Goal: Information Seeking & Learning: Learn about a topic

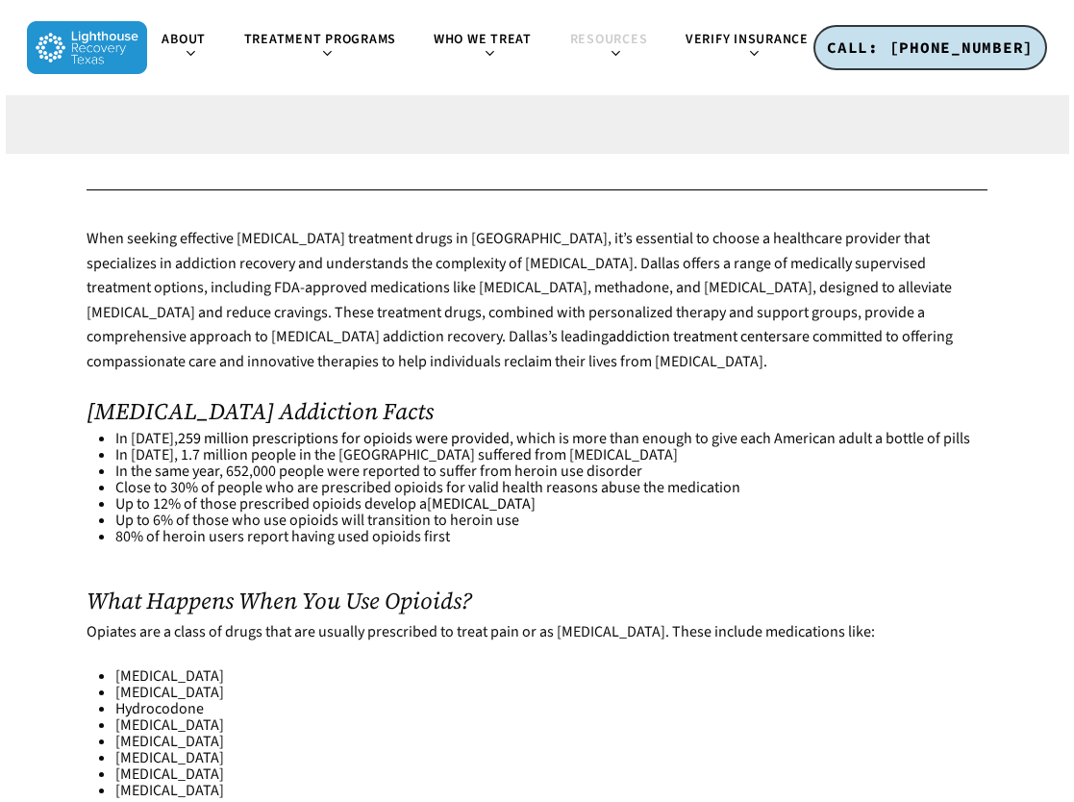
scroll to position [962, 0]
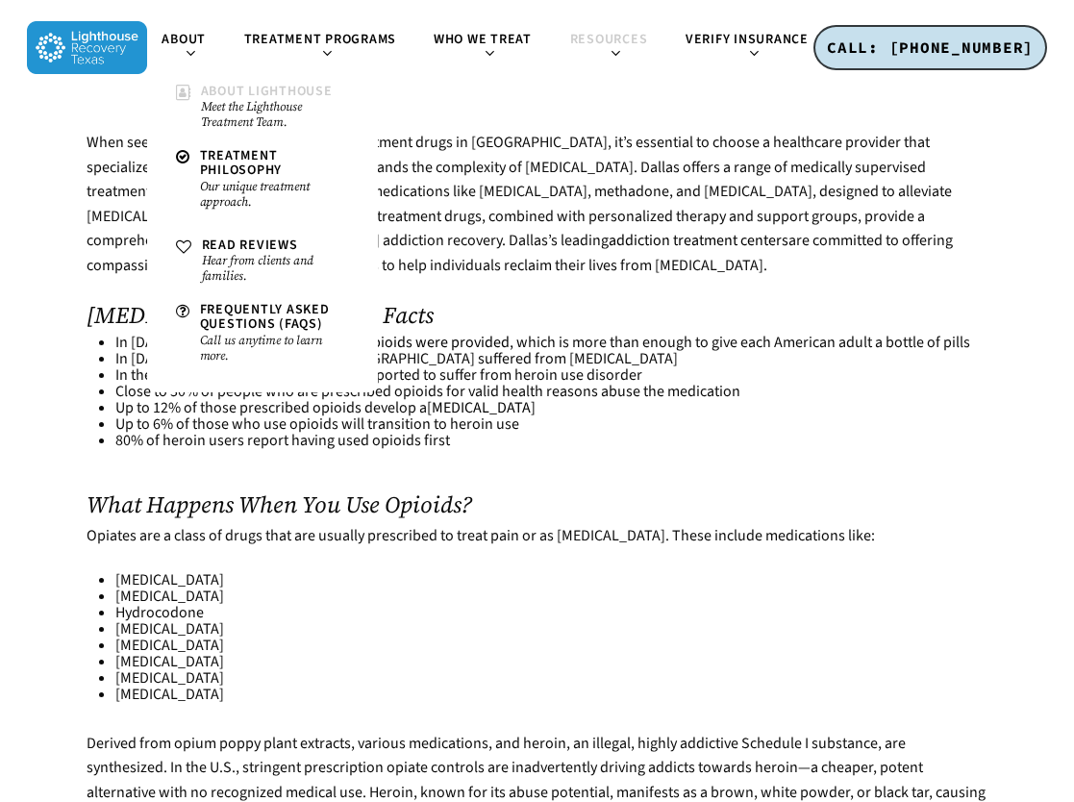
click at [215, 93] on span "About Lighthouse" at bounding box center [267, 91] width 132 height 19
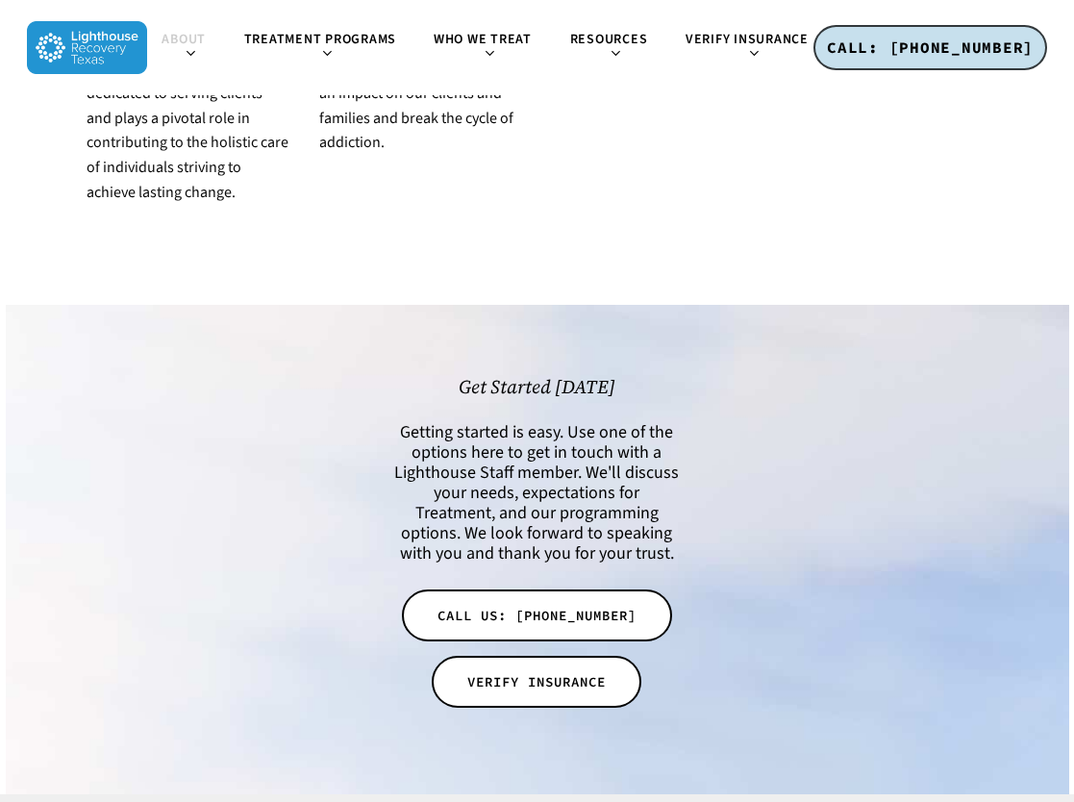
scroll to position [4215, 0]
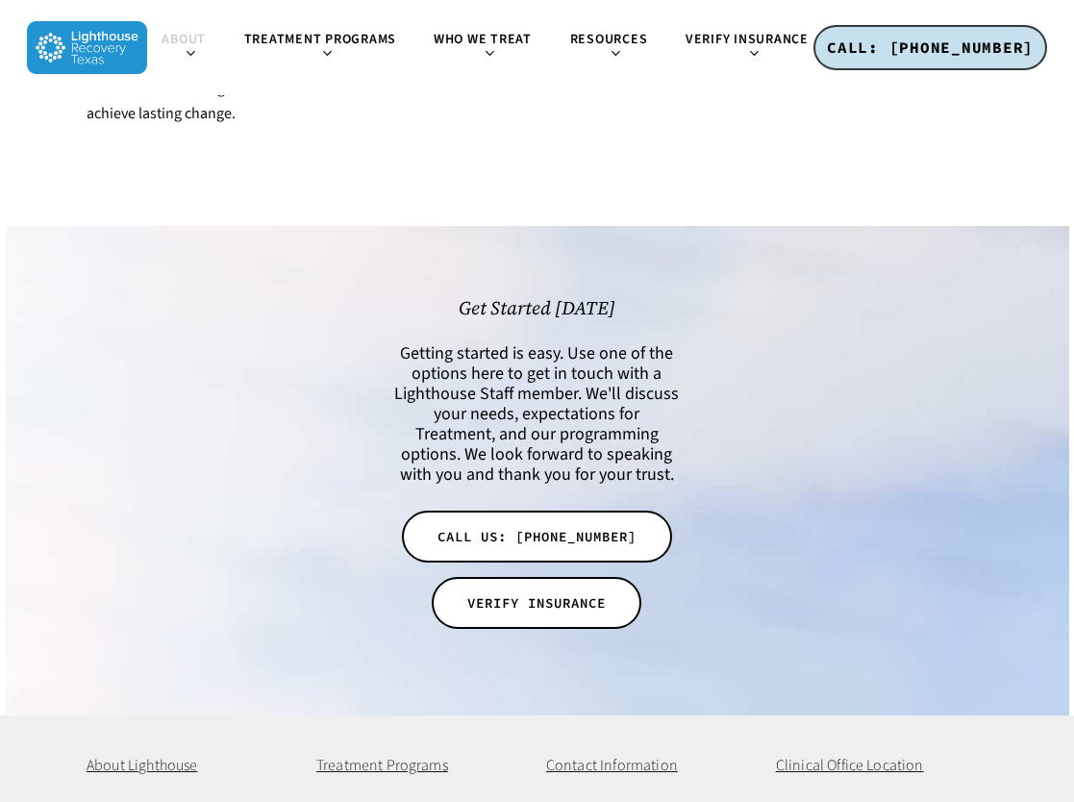
click at [350, 754] on p "Treatment Programs" at bounding box center [422, 766] width 212 height 25
click at [359, 755] on span "Treatment Programs" at bounding box center [382, 765] width 132 height 21
click at [384, 801] on link "Partial Hospitalization (PHP)" at bounding box center [422, 814] width 212 height 14
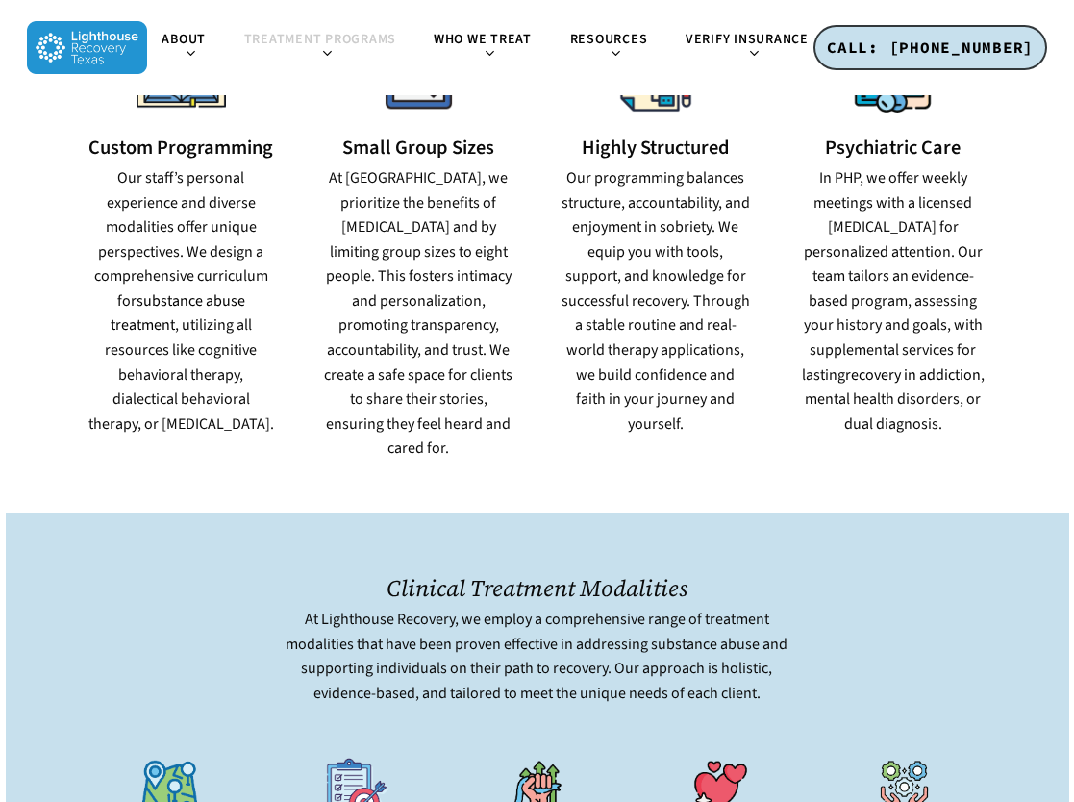
scroll to position [1731, 0]
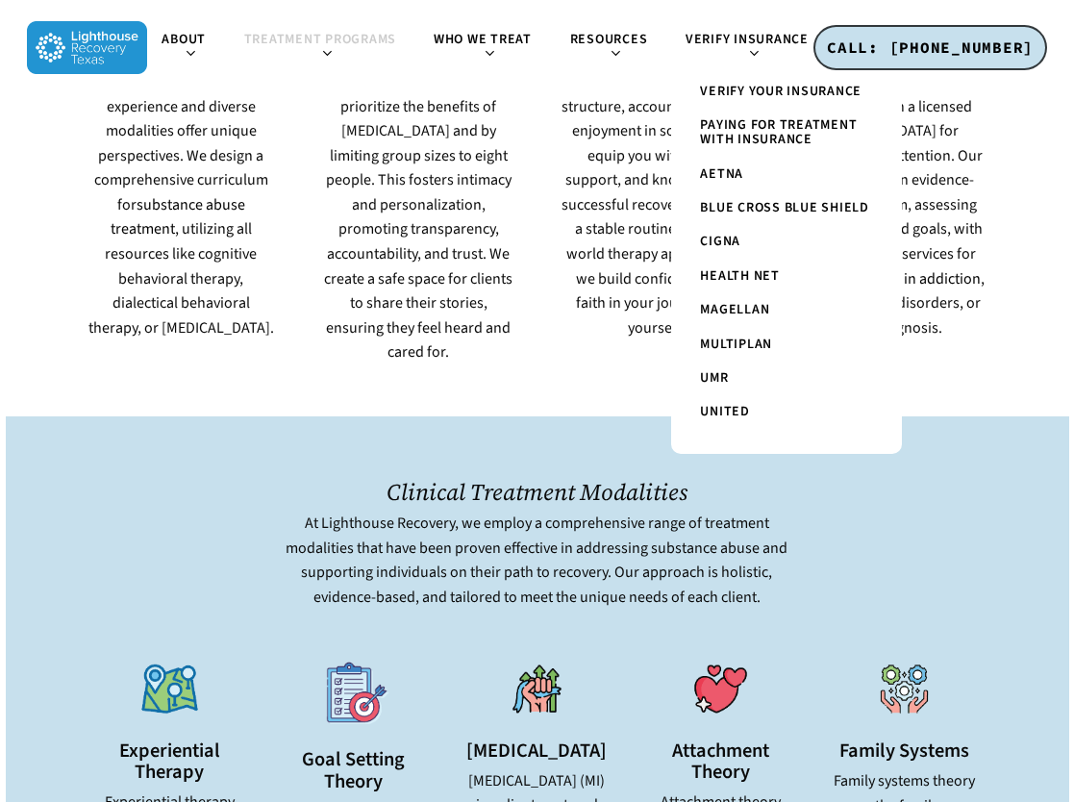
click at [763, 135] on span "Paying for Treatment with Insurance" at bounding box center [778, 132] width 157 height 34
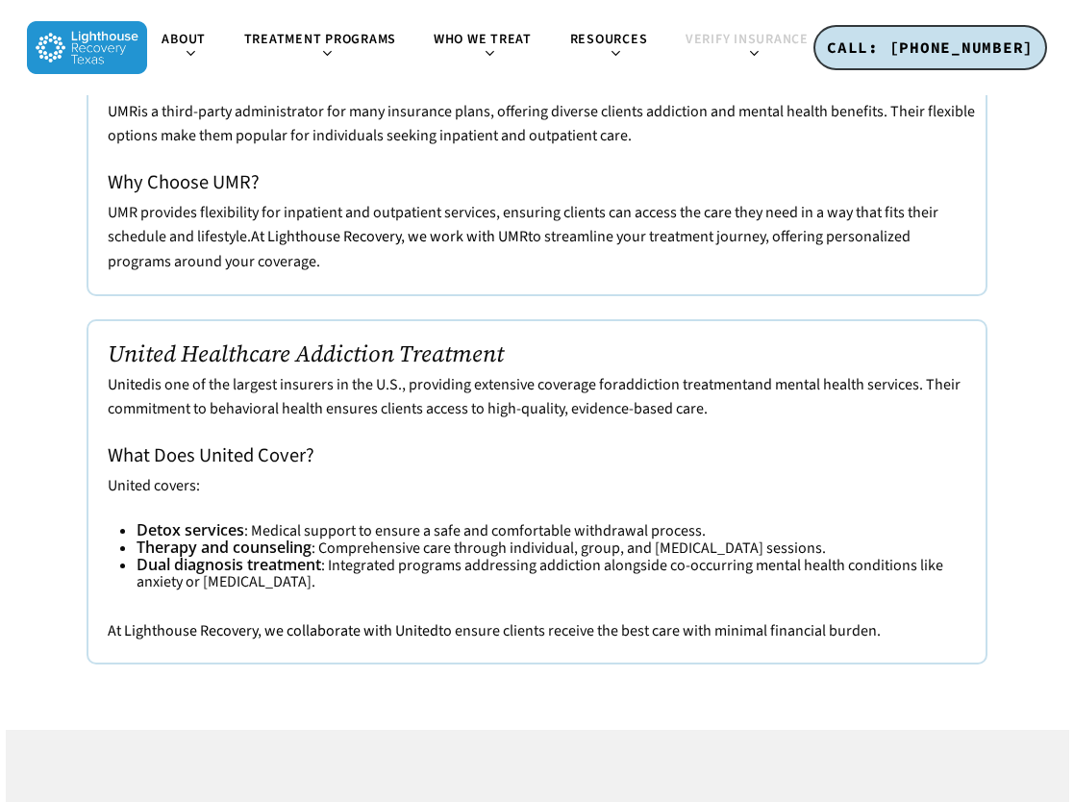
scroll to position [6829, 0]
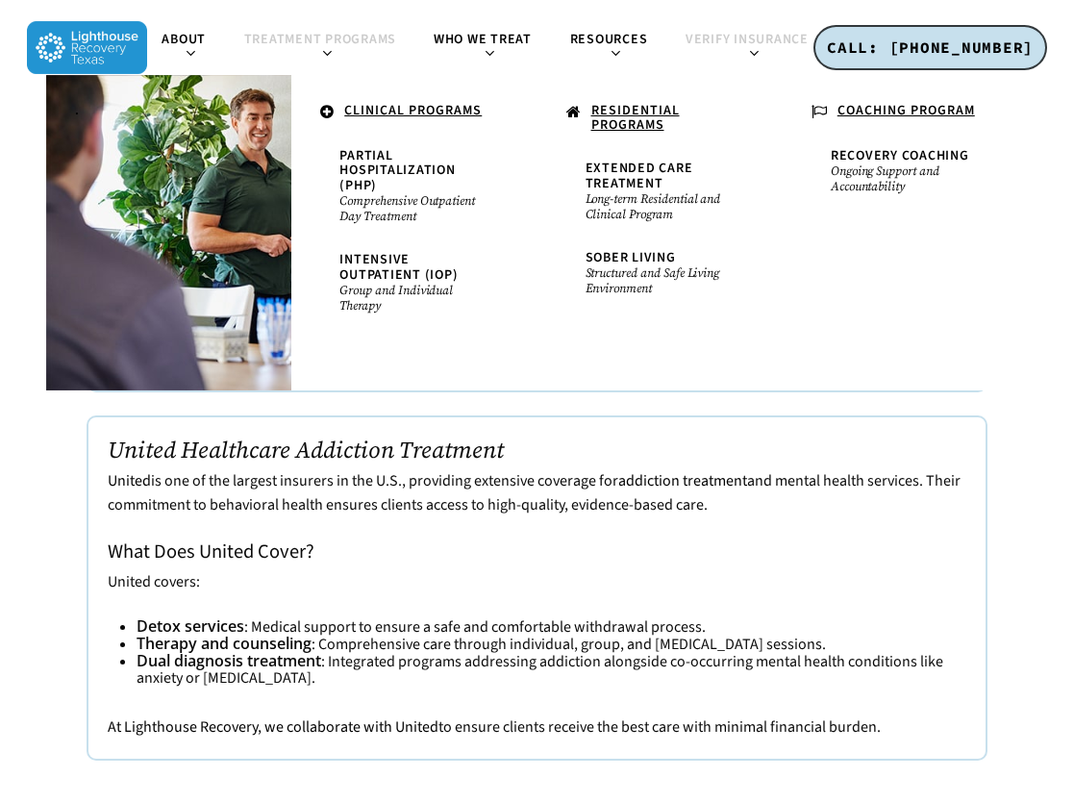
click at [310, 33] on span "Treatment Programs" at bounding box center [320, 39] width 153 height 19
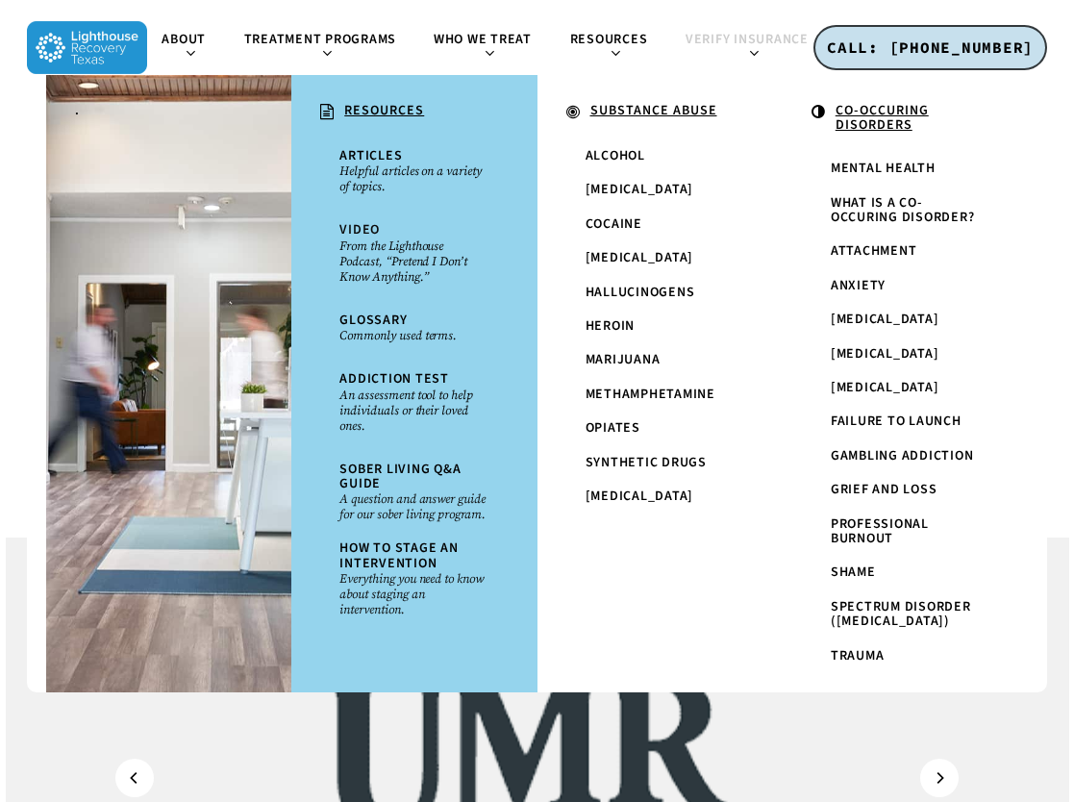
scroll to position [7406, 0]
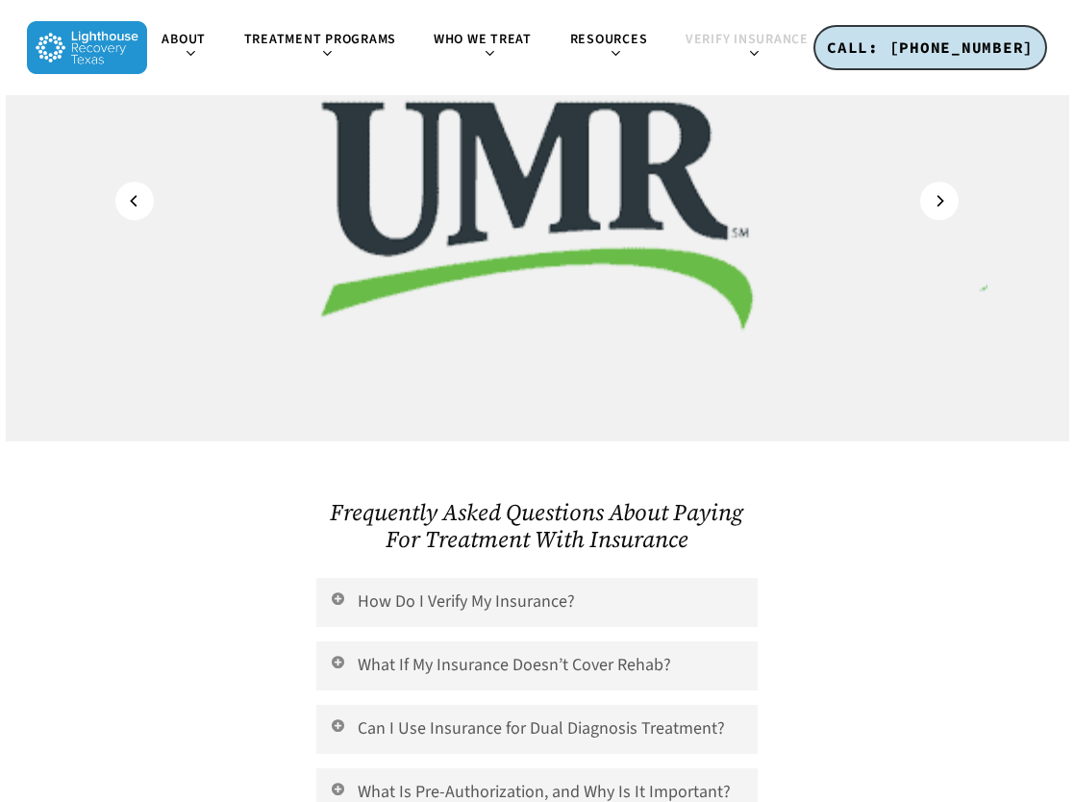
scroll to position [7983, 0]
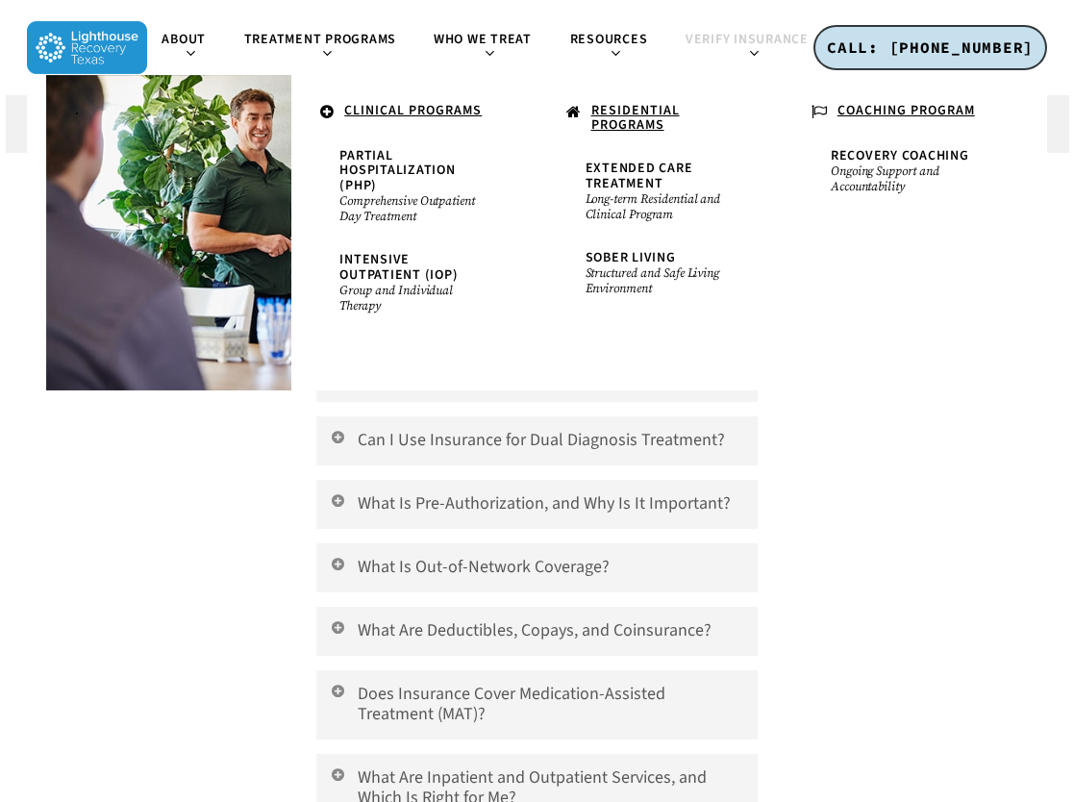
click at [375, 114] on u "CLINICAL PROGRAMS" at bounding box center [413, 110] width 138 height 19
click at [348, 164] on span "Partial Hospitalization (PHP)" at bounding box center [397, 170] width 115 height 49
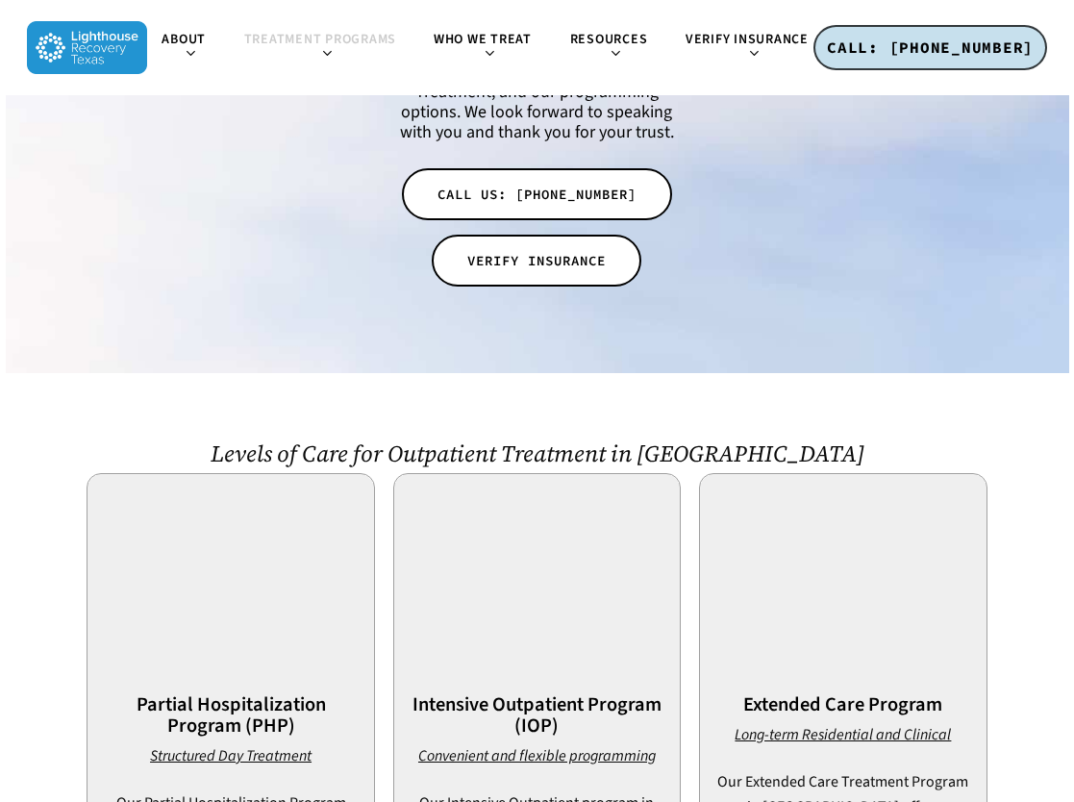
scroll to position [6444, 0]
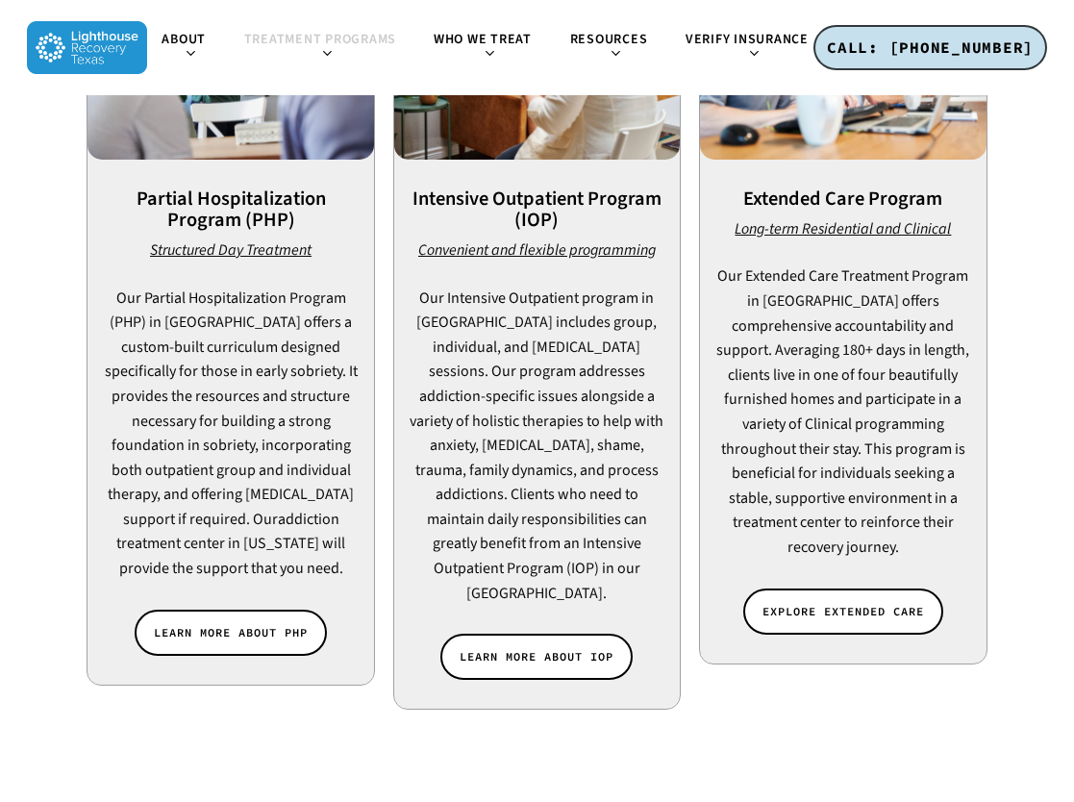
scroll to position [2308, 0]
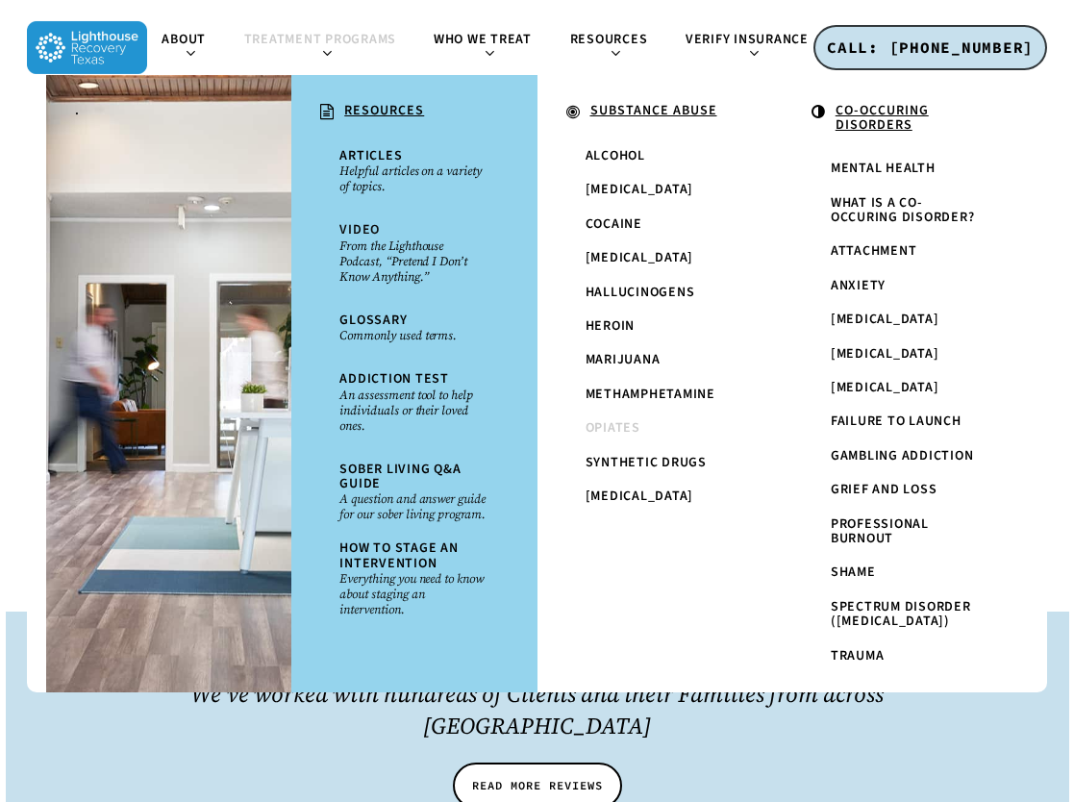
click at [621, 431] on span "Opiates" at bounding box center [613, 427] width 55 height 19
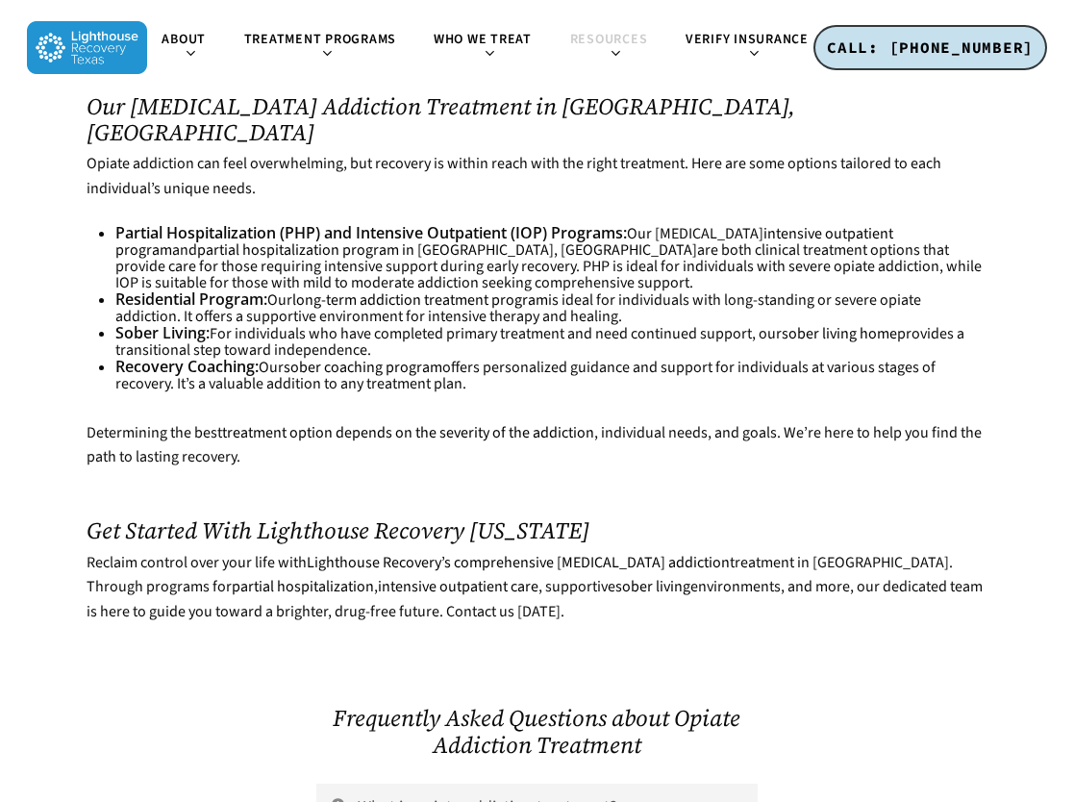
scroll to position [3847, 0]
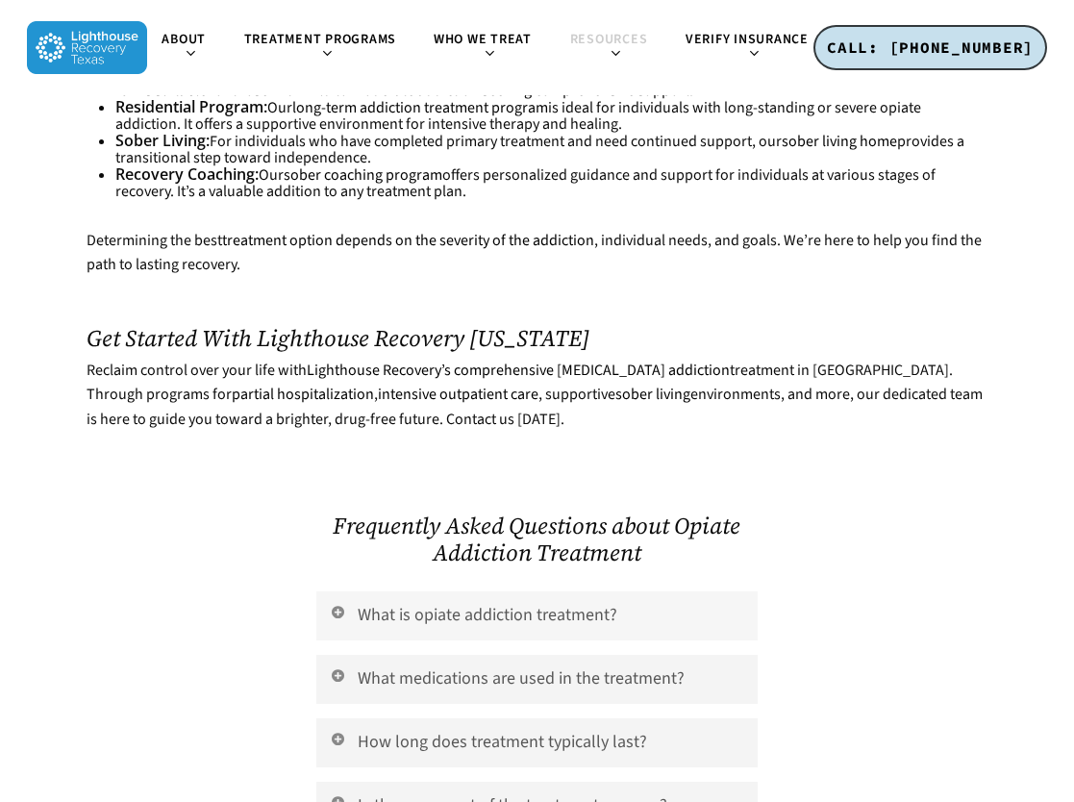
click at [563, 591] on link "What is opiate addiction treatment?" at bounding box center [536, 615] width 441 height 49
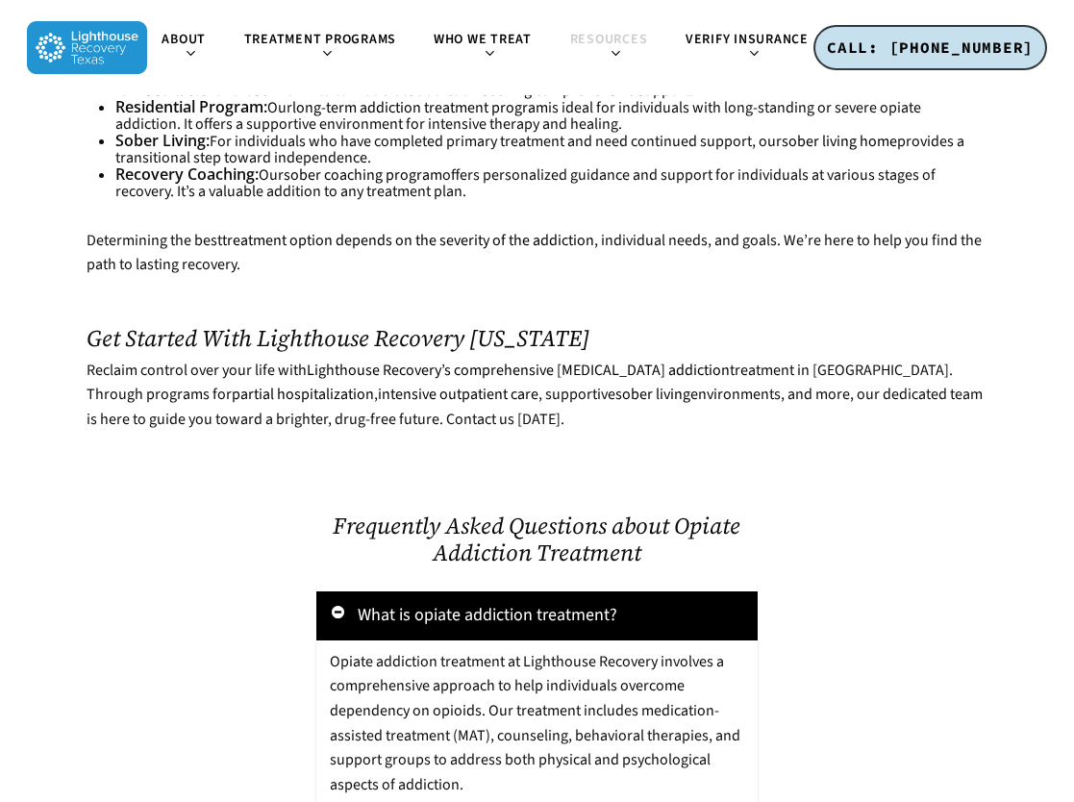
click at [563, 591] on link "What is opiate addiction treatment?" at bounding box center [536, 615] width 441 height 49
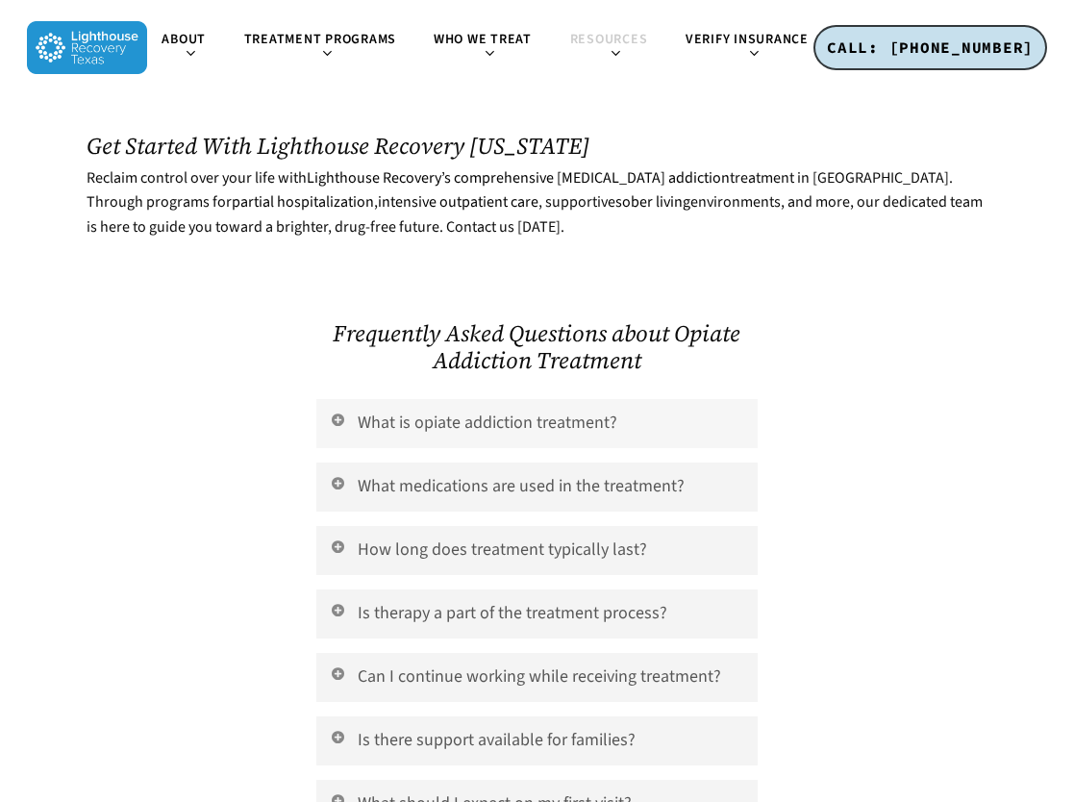
scroll to position [4232, 0]
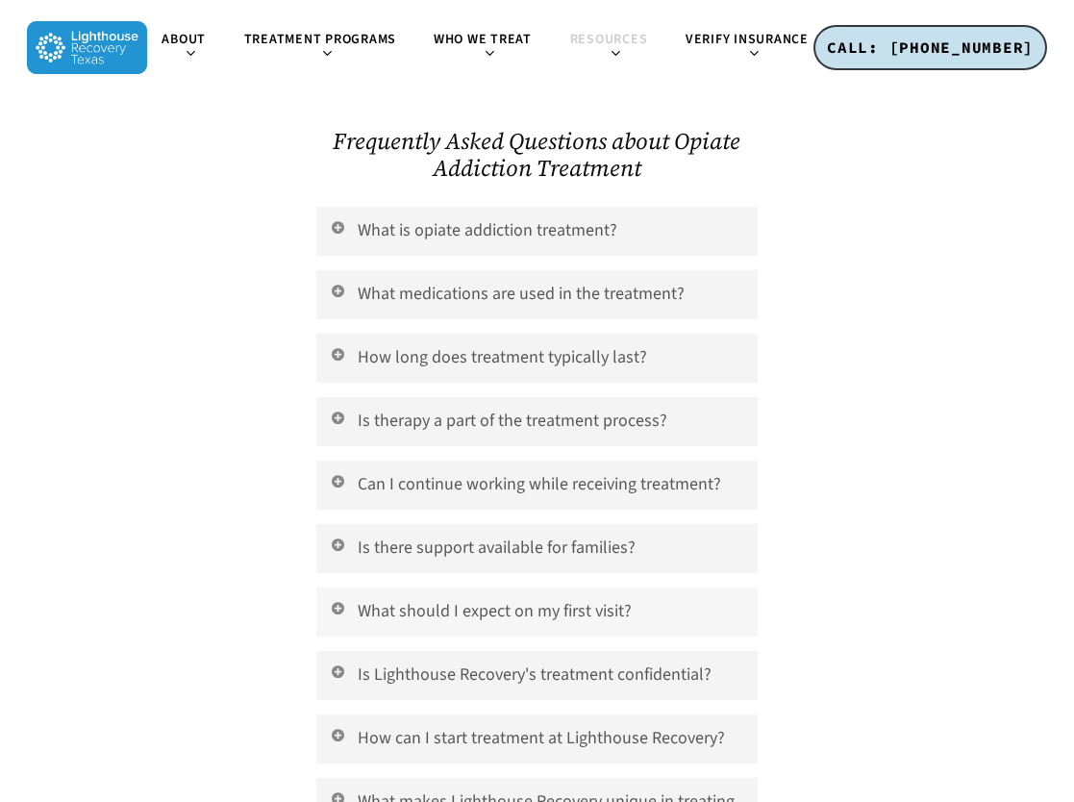
click at [577, 588] on link "What should I expect on my first visit?" at bounding box center [536, 612] width 441 height 49
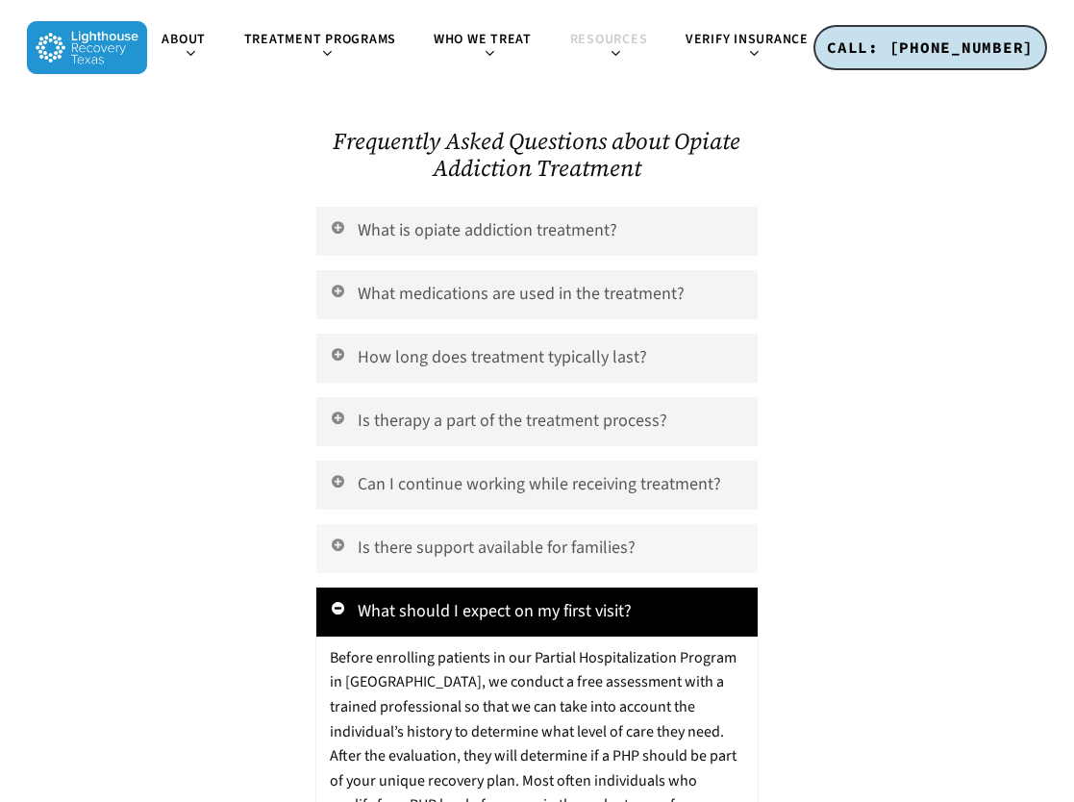
click at [581, 524] on link "Is there support available for families?" at bounding box center [536, 548] width 441 height 49
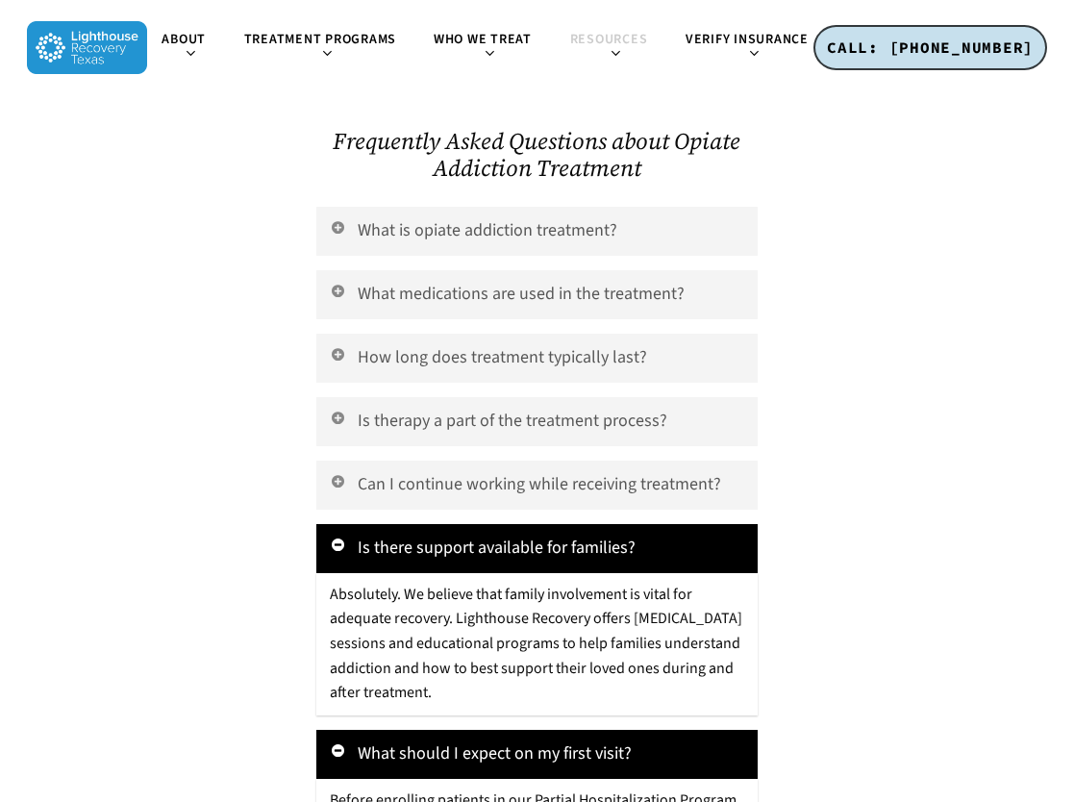
click at [590, 730] on link "What should I expect on my first visit?" at bounding box center [536, 754] width 441 height 49
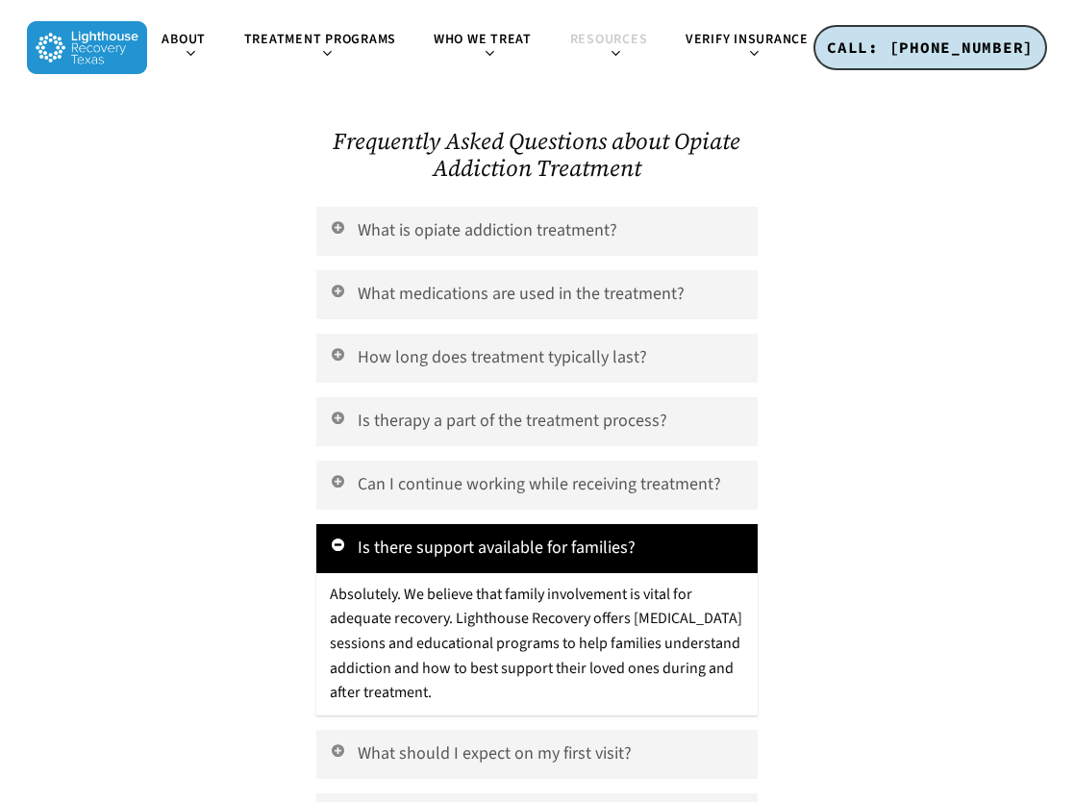
click at [555, 524] on link "Is there support available for families?" at bounding box center [536, 548] width 441 height 49
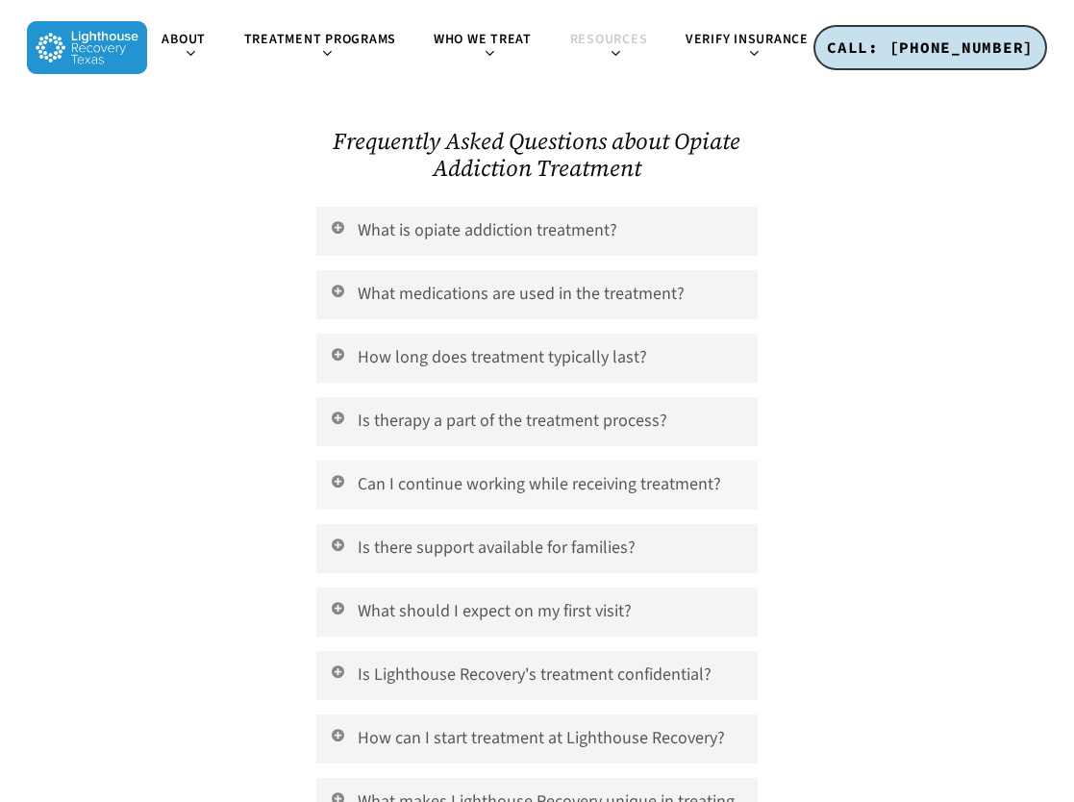
click at [592, 461] on link "Can I continue working while receiving treatment?" at bounding box center [536, 485] width 441 height 49
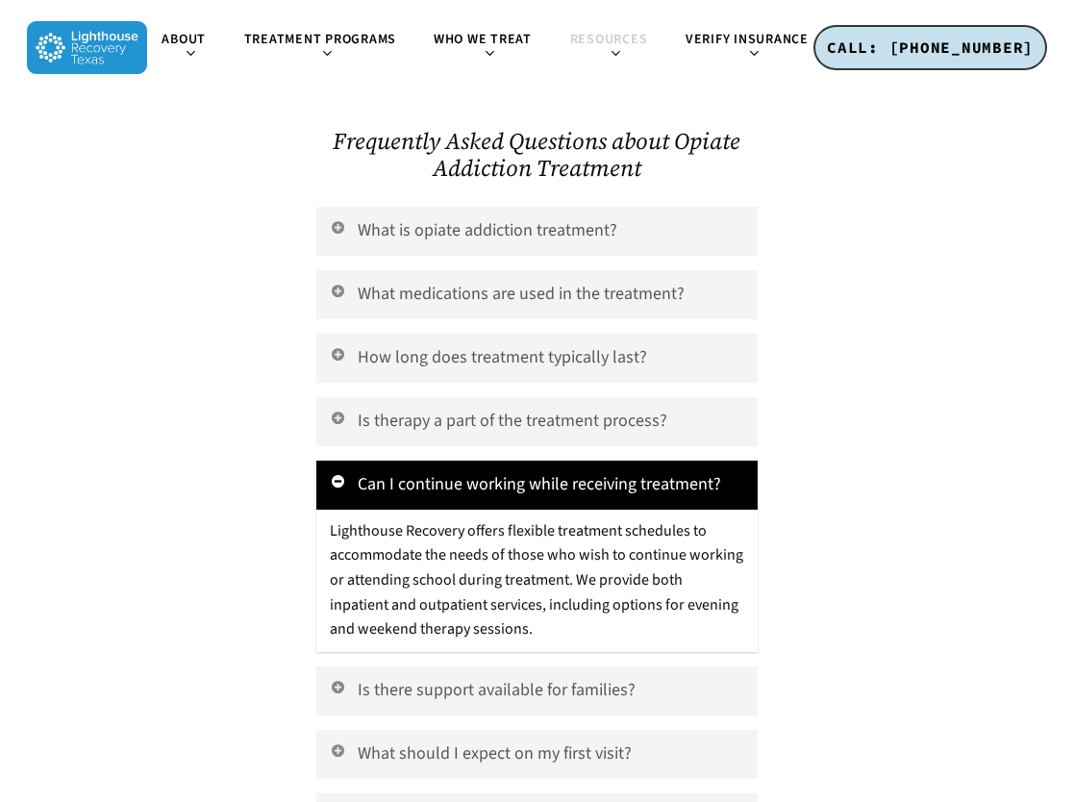
click at [597, 461] on link "Can I continue working while receiving treatment?" at bounding box center [536, 485] width 441 height 49
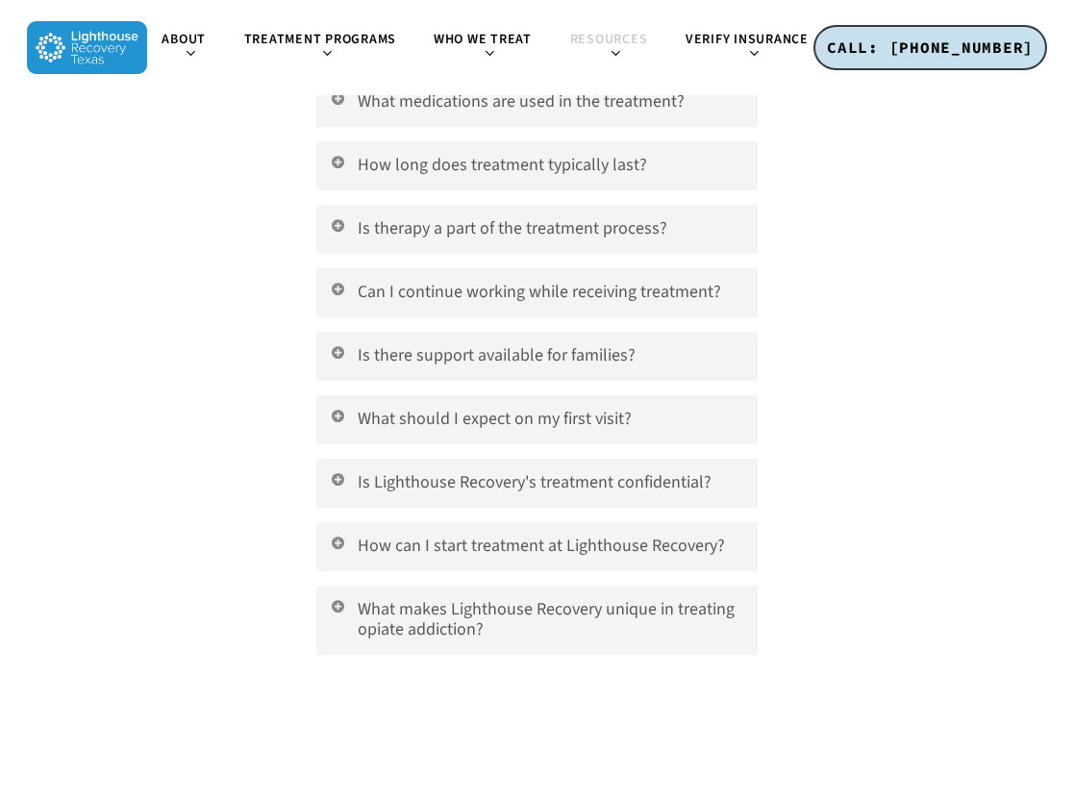
scroll to position [4617, 0]
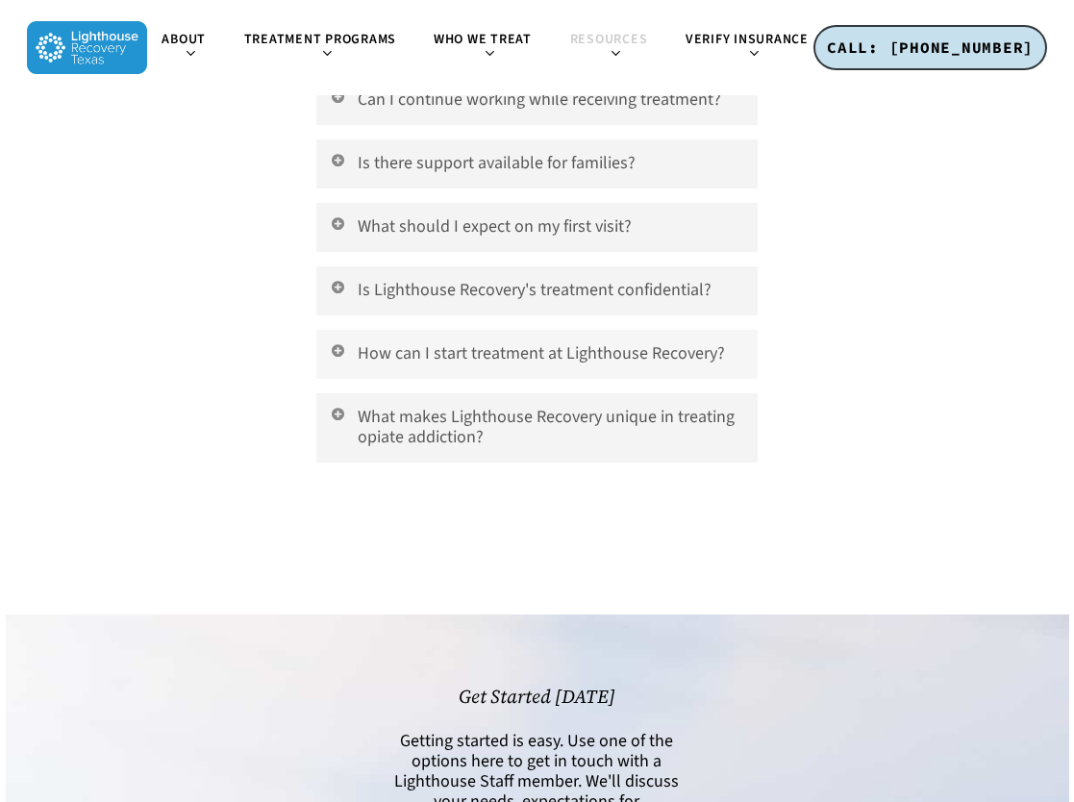
click at [638, 330] on link "How can I start treatment at Lighthouse Recovery?" at bounding box center [536, 354] width 441 height 49
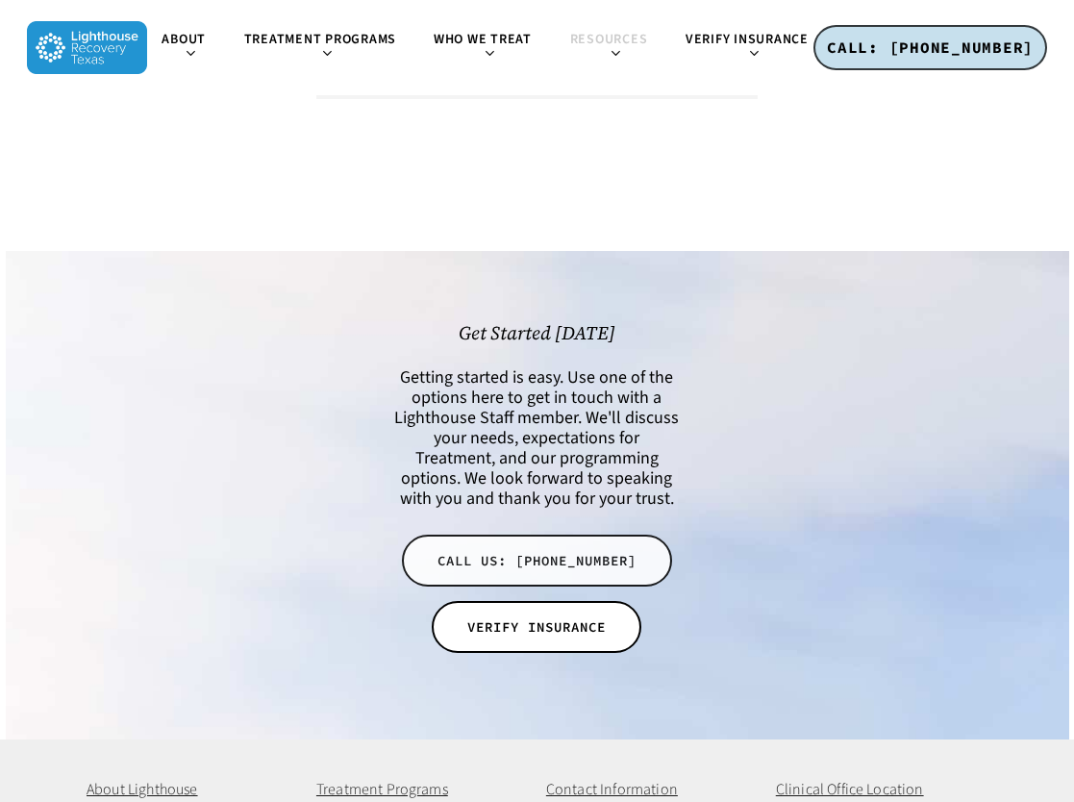
scroll to position [5118, 0]
